Goal: Information Seeking & Learning: Learn about a topic

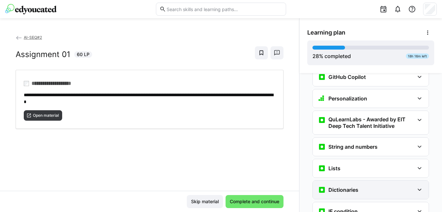
scroll to position [227, 0]
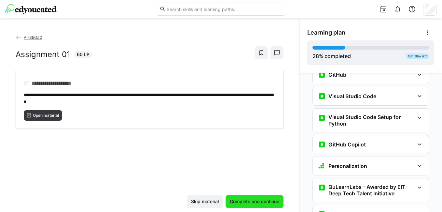
click at [252, 203] on span "Complete and continue" at bounding box center [254, 201] width 51 height 7
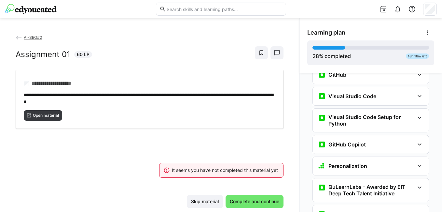
click at [130, 166] on div "**********" at bounding box center [149, 112] width 299 height 157
click at [46, 117] on span "Open material" at bounding box center [43, 115] width 38 height 10
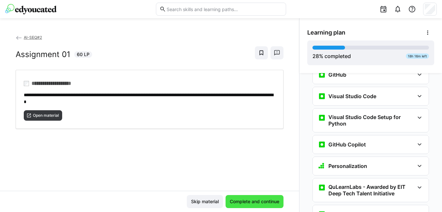
click at [253, 200] on span "Complete and continue" at bounding box center [254, 201] width 51 height 7
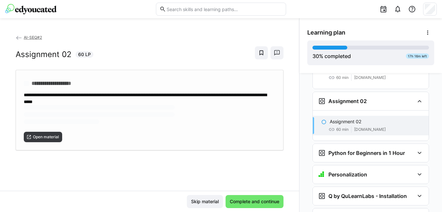
scroll to position [572, 0]
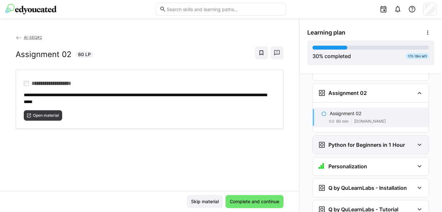
click at [408, 141] on div "Python for Beginners in 1 Hour" at bounding box center [366, 145] width 96 height 8
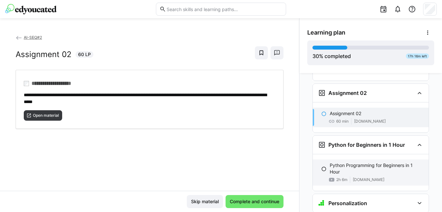
click at [321, 166] on eds-icon at bounding box center [323, 168] width 5 height 5
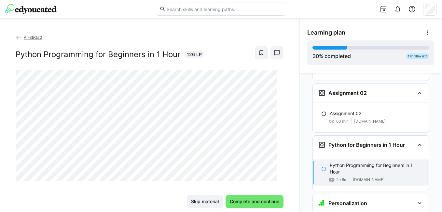
scroll to position [623, 0]
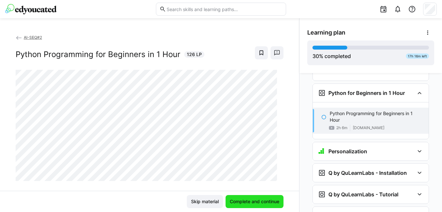
click at [240, 204] on span "Complete and continue" at bounding box center [254, 201] width 51 height 7
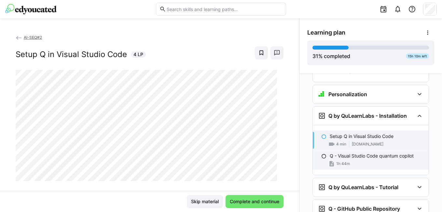
scroll to position [671, 0]
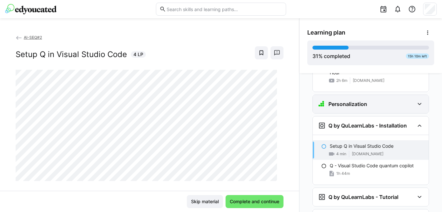
click at [387, 100] on div "Personalization" at bounding box center [366, 104] width 96 height 8
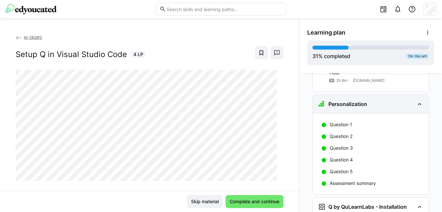
click at [383, 100] on div "Personalization" at bounding box center [371, 104] width 116 height 18
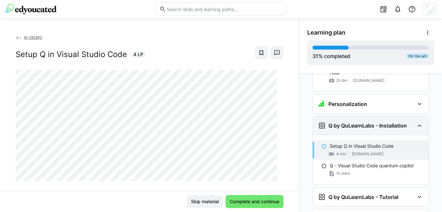
click at [373, 122] on h3 "Q by QuLearnLabs - Installation" at bounding box center [367, 125] width 78 height 7
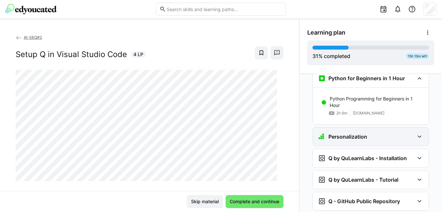
scroll to position [606, 0]
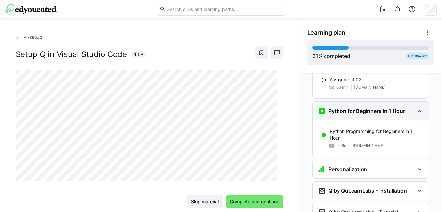
click at [373, 107] on h3 "Python for Beginners in 1 Hour" at bounding box center [366, 110] width 76 height 7
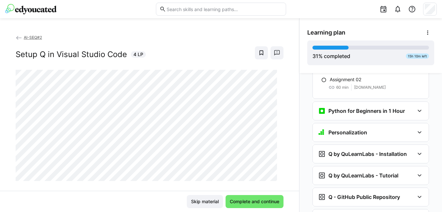
scroll to position [638, 0]
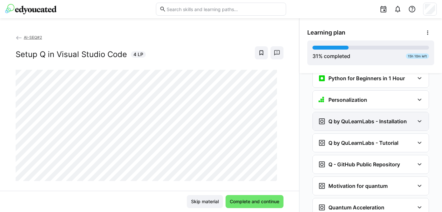
click at [378, 118] on h3 "Q by QuLearnLabs - Installation" at bounding box center [367, 121] width 78 height 7
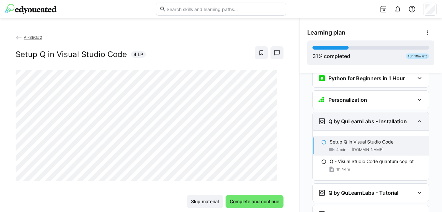
click at [378, 118] on h3 "Q by QuLearnLabs - Installation" at bounding box center [367, 121] width 78 height 7
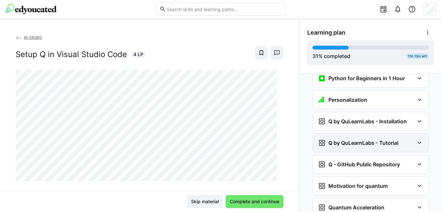
click at [376, 139] on h3 "Q by QuLearnLabs - Tutorial" at bounding box center [363, 142] width 70 height 7
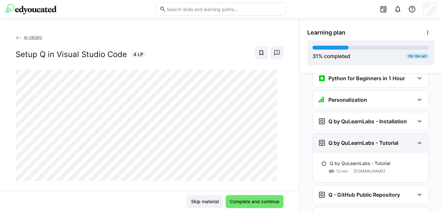
click at [376, 139] on h3 "Q by QuLearnLabs - Tutorial" at bounding box center [363, 142] width 70 height 7
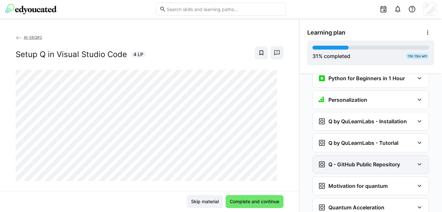
click at [375, 161] on h3 "Q - GitHub Public Repository" at bounding box center [364, 164] width 72 height 7
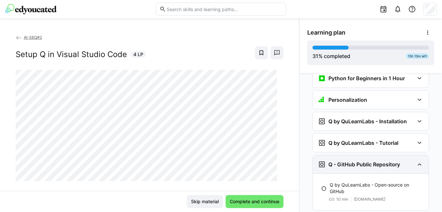
click at [375, 161] on h3 "Q - GitHub Public Repository" at bounding box center [364, 164] width 72 height 7
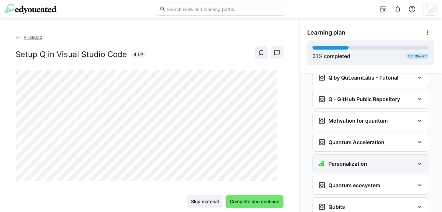
scroll to position [606, 0]
